Goal: Task Accomplishment & Management: Use online tool/utility

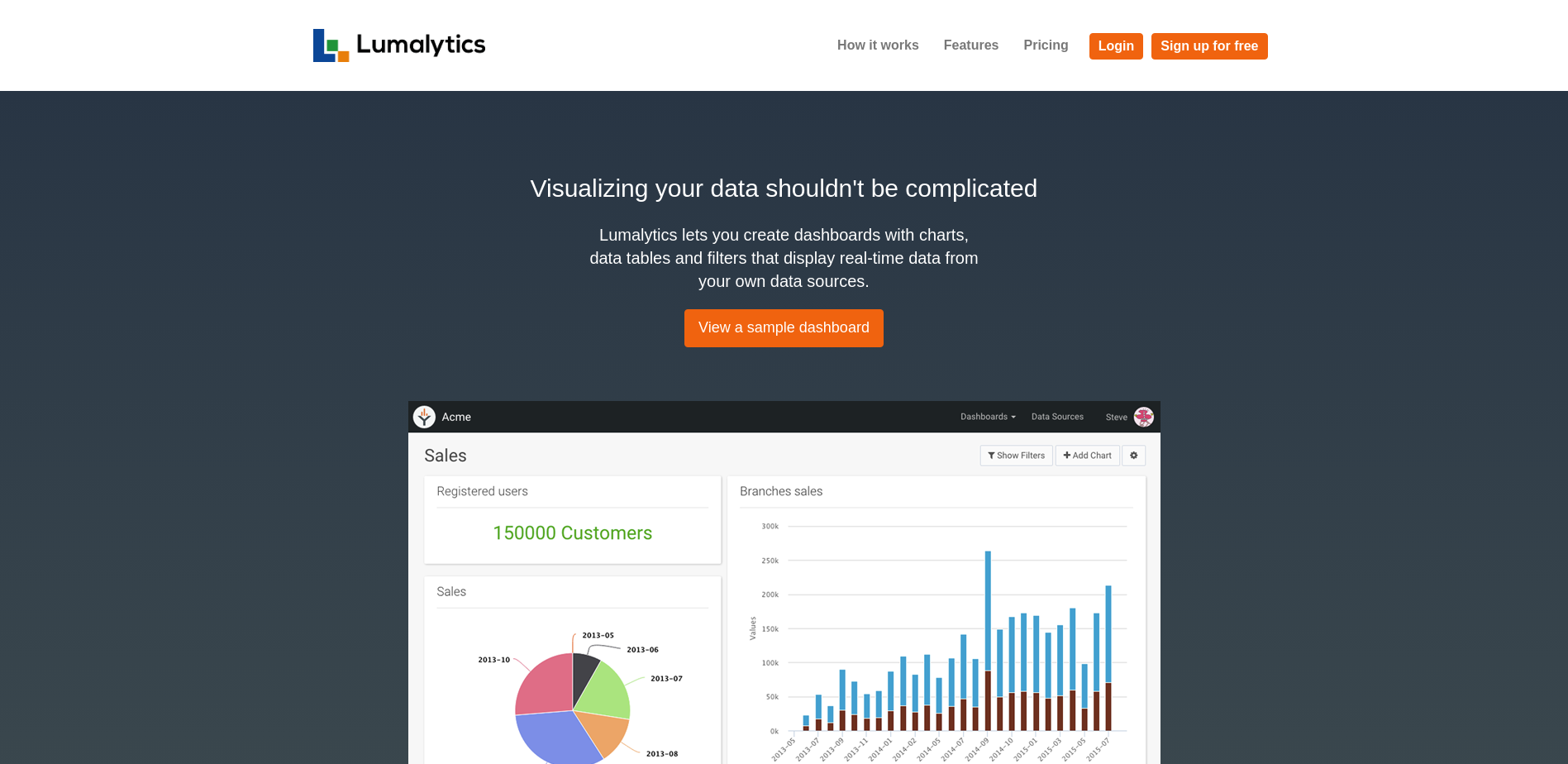
click at [1144, 42] on li "Sign up for free" at bounding box center [1205, 42] width 124 height 35
click at [1108, 47] on link "Login" at bounding box center [1116, 46] width 54 height 27
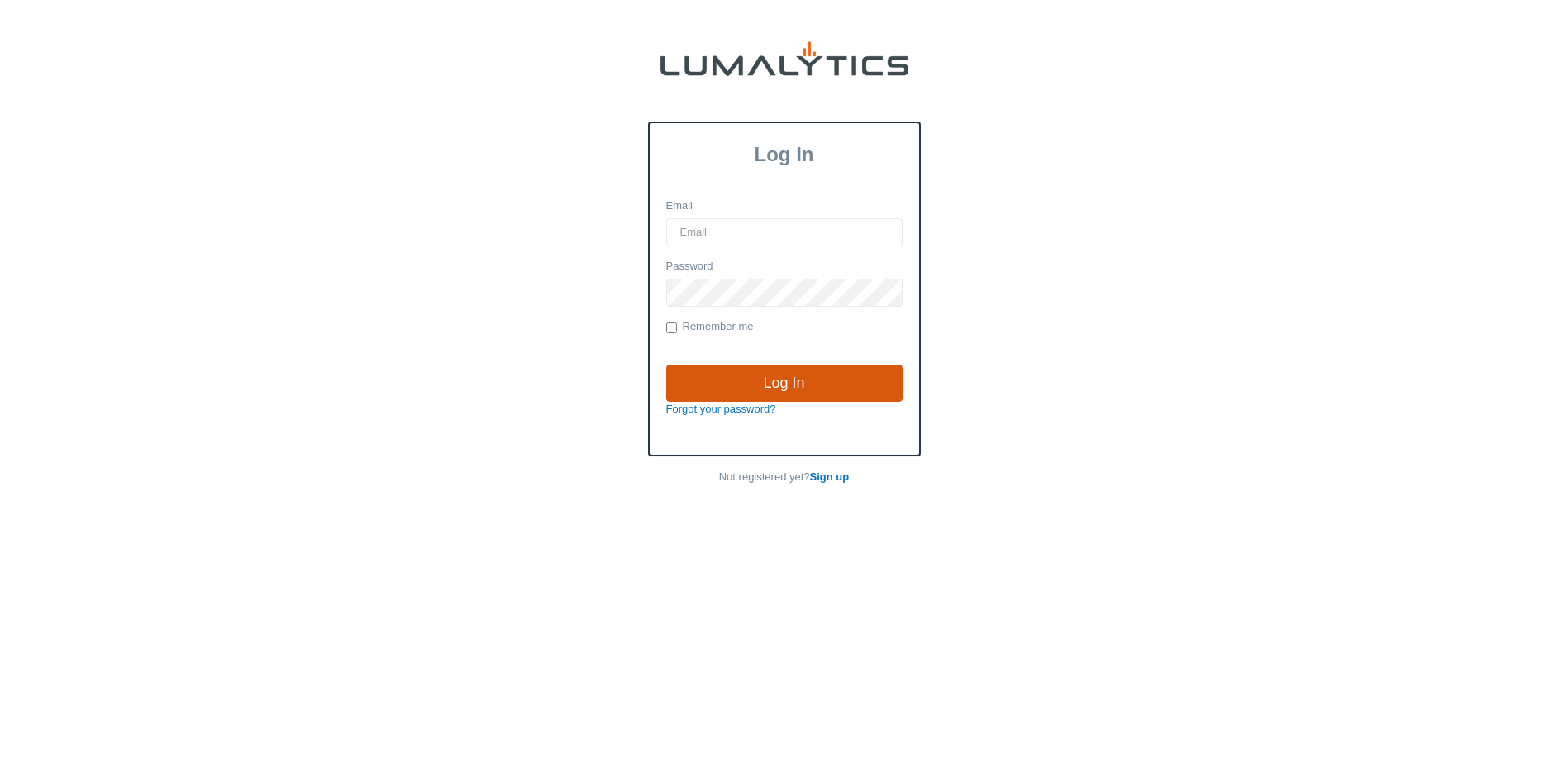
type input "[EMAIL_ADDRESS][DOMAIN_NAME]"
click at [883, 392] on input "Log In" at bounding box center [784, 383] width 236 height 38
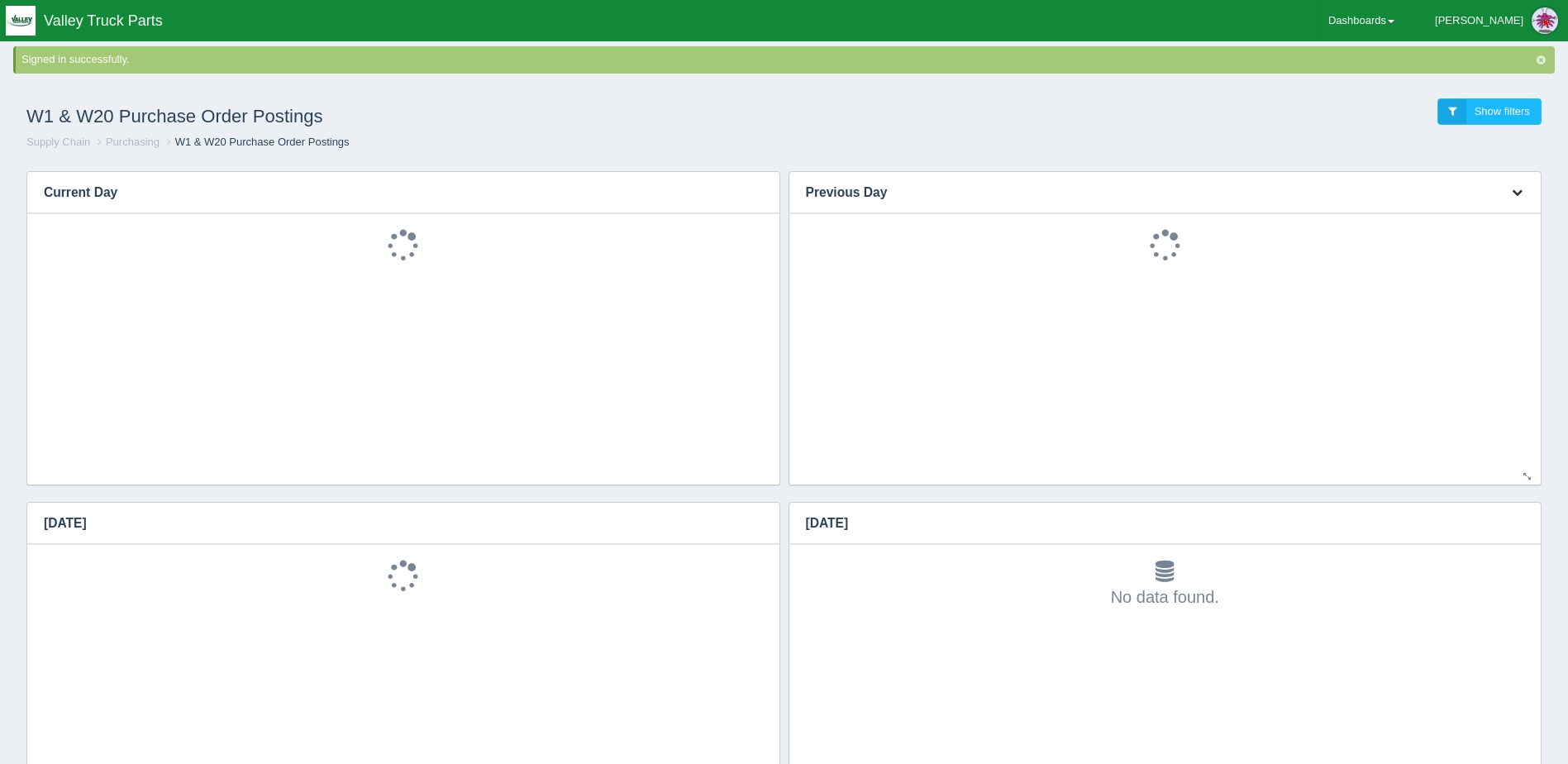
click at [1514, 190] on icon "button" at bounding box center [1517, 192] width 11 height 11
click at [1474, 216] on link "Download CSV" at bounding box center [1462, 217] width 132 height 24
